Goal: Task Accomplishment & Management: Manage account settings

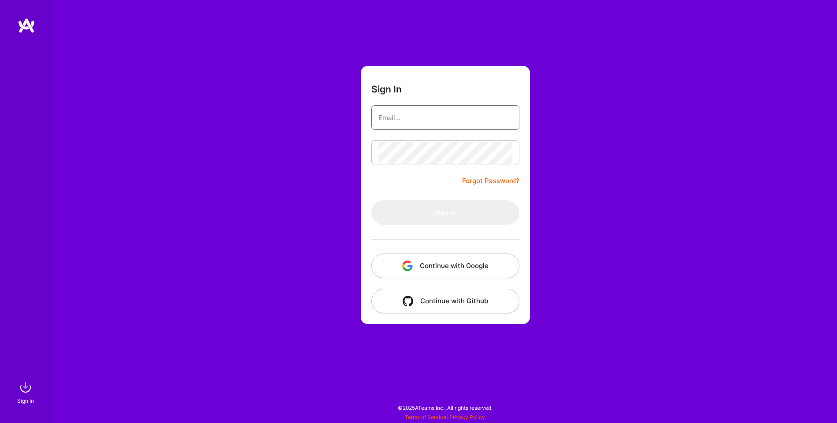
type input "[PERSON_NAME][EMAIL_ADDRESS][DOMAIN_NAME]"
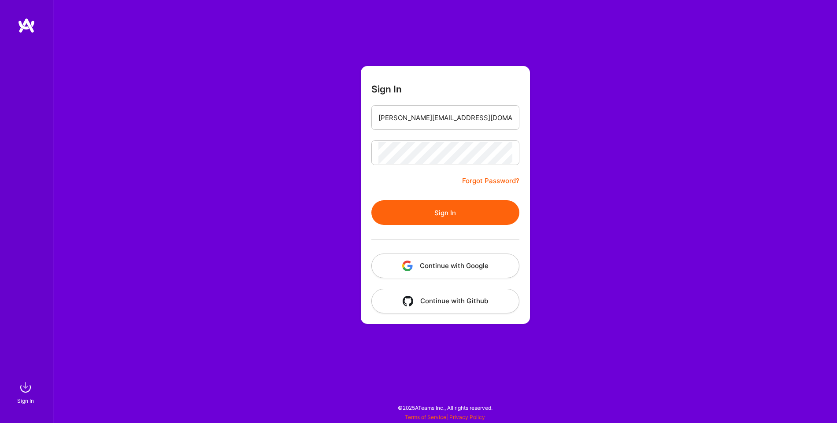
click at [447, 214] on button "Sign In" at bounding box center [445, 212] width 148 height 25
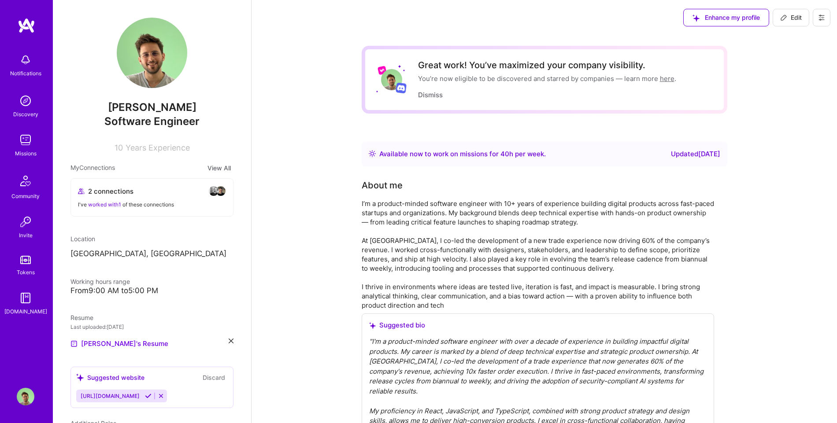
click at [145, 397] on icon at bounding box center [148, 396] width 7 height 7
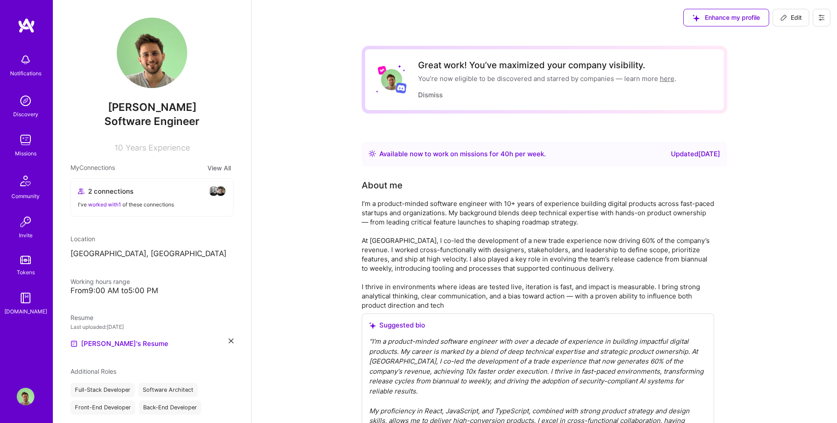
click at [25, 146] on img at bounding box center [26, 140] width 18 height 18
